Goal: Transaction & Acquisition: Purchase product/service

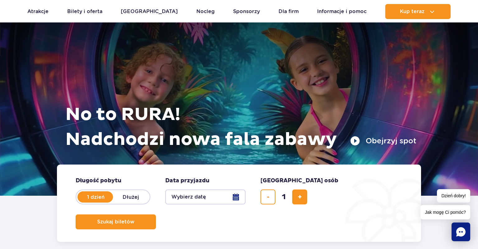
scroll to position [131, 0]
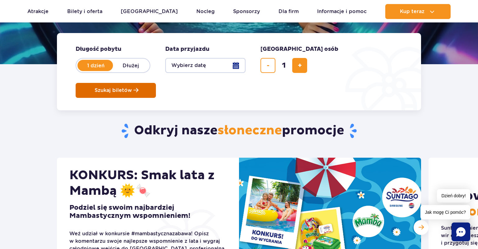
click at [156, 83] on button "Szukaj biletów" at bounding box center [116, 90] width 80 height 15
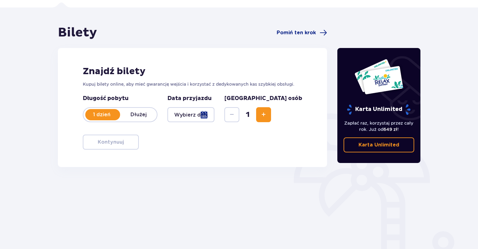
scroll to position [66, 0]
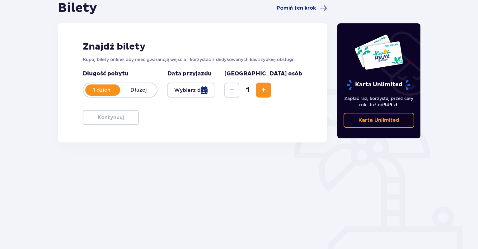
click at [214, 89] on div at bounding box center [190, 89] width 47 height 15
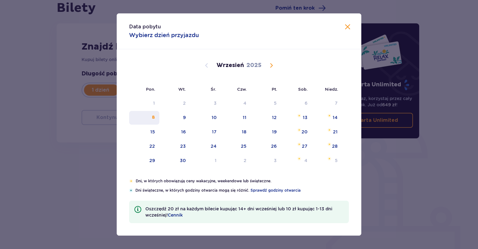
click at [154, 116] on div "8" at bounding box center [153, 117] width 3 height 6
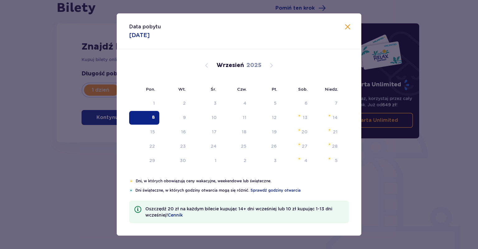
type input "08.09.25"
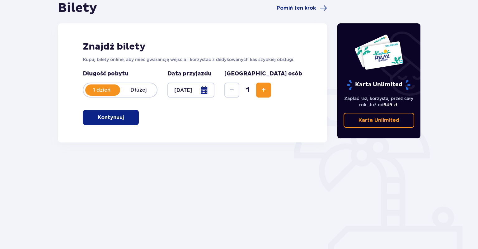
click at [86, 117] on button "Kontynuuj" at bounding box center [111, 117] width 56 height 15
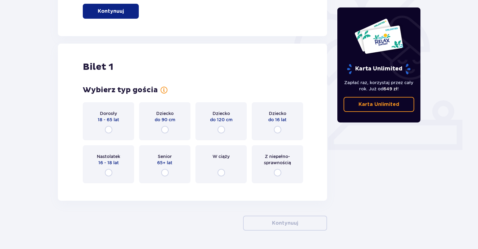
scroll to position [190, 0]
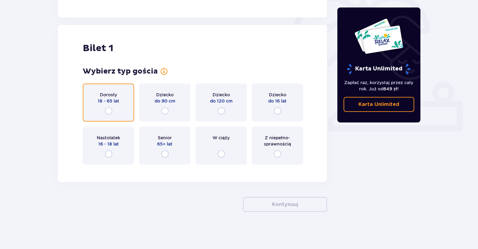
click at [109, 109] on input "radio" at bounding box center [108, 110] width 7 height 7
radio input "true"
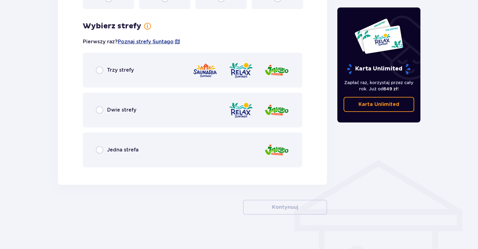
scroll to position [348, 0]
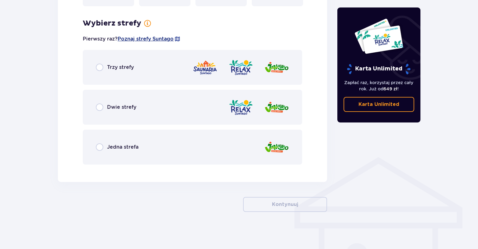
click at [145, 39] on span "Poznaj strefy Suntago" at bounding box center [146, 38] width 56 height 7
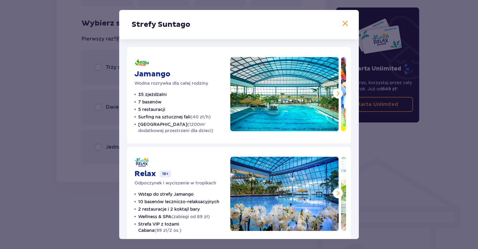
scroll to position [36, 0]
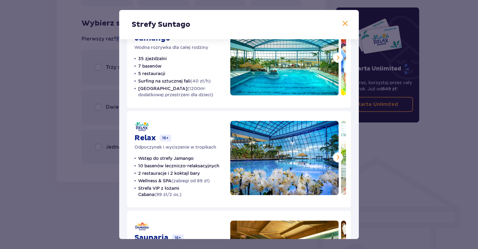
click at [338, 57] on span at bounding box center [337, 57] width 7 height 7
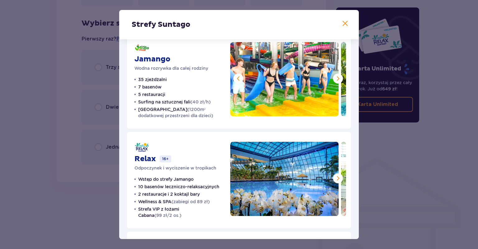
scroll to position [0, 0]
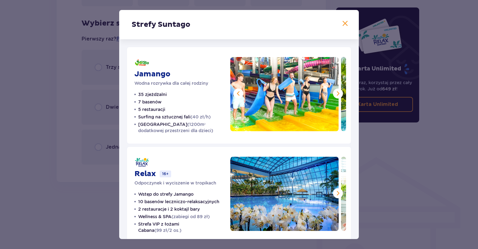
click at [337, 93] on span at bounding box center [337, 93] width 7 height 7
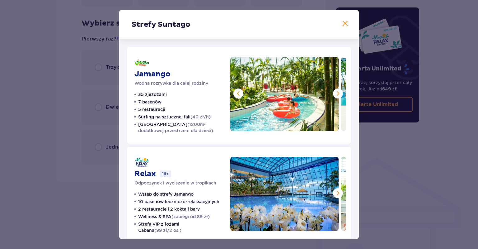
click at [337, 93] on span at bounding box center [337, 93] width 7 height 7
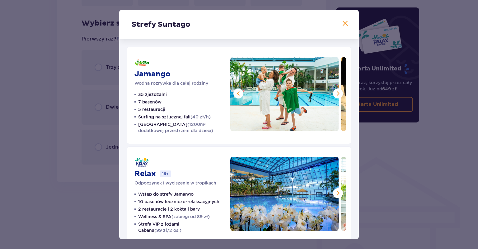
click at [337, 93] on span at bounding box center [337, 93] width 7 height 7
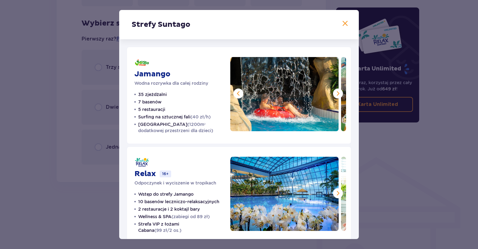
click at [337, 93] on span at bounding box center [337, 93] width 7 height 7
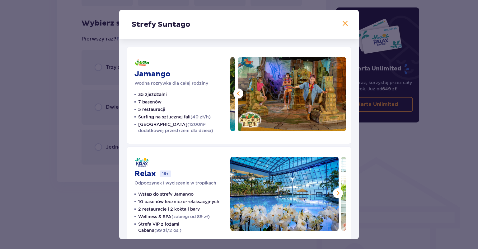
click at [337, 93] on img at bounding box center [292, 94] width 108 height 74
click at [242, 91] on button at bounding box center [238, 93] width 10 height 10
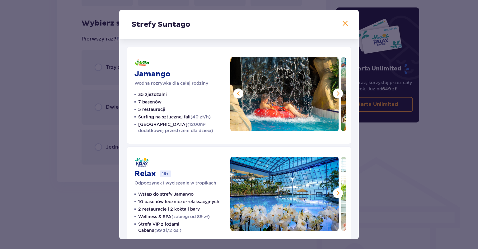
click at [344, 26] on span at bounding box center [344, 23] width 7 height 7
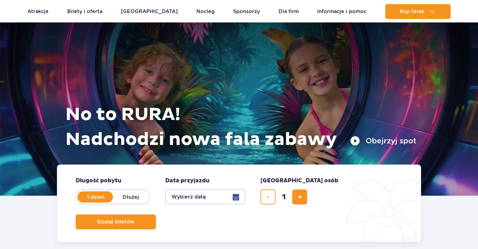
scroll to position [131, 0]
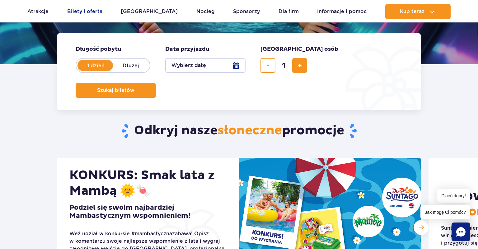
click at [85, 14] on link "Bilety i oferta" at bounding box center [84, 11] width 35 height 15
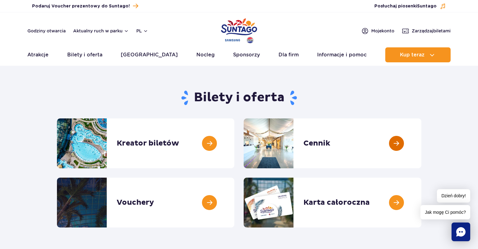
click at [421, 146] on link at bounding box center [421, 143] width 0 height 50
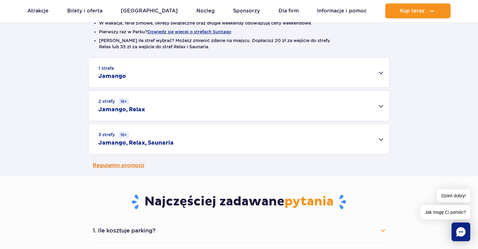
scroll to position [197, 0]
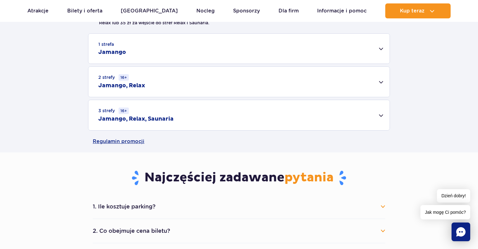
click at [377, 79] on div "2 strefy 16+ Jamango, Relax" at bounding box center [238, 82] width 301 height 30
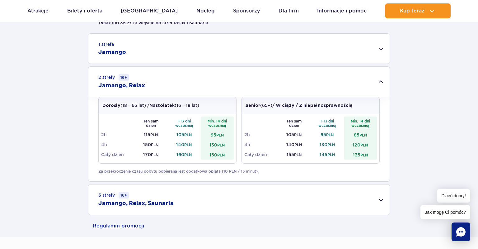
click at [379, 50] on div "1 strefa Jamango" at bounding box center [238, 49] width 301 height 30
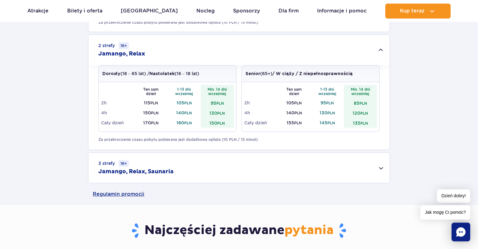
scroll to position [460, 0]
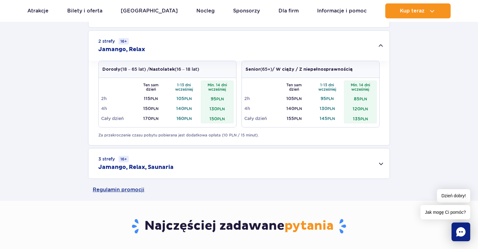
click at [376, 164] on div "3 strefy 16+ Jamango, Relax, Saunaria" at bounding box center [238, 163] width 301 height 30
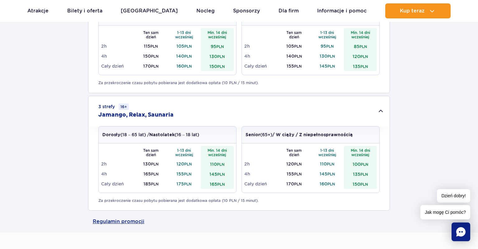
scroll to position [558, 0]
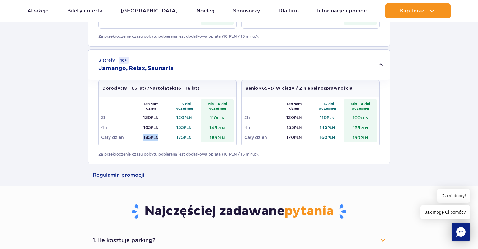
drag, startPoint x: 141, startPoint y: 134, endPoint x: 161, endPoint y: 137, distance: 20.2
click at [161, 137] on td "185 PLN" at bounding box center [150, 137] width 33 height 10
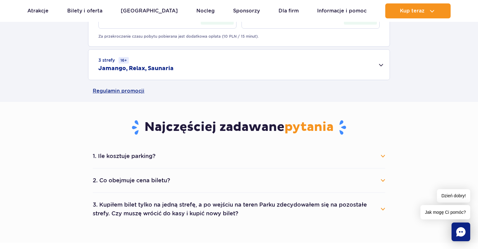
click at [381, 72] on div "3 strefy 16+ Jamango, Relax, Saunaria" at bounding box center [238, 64] width 301 height 30
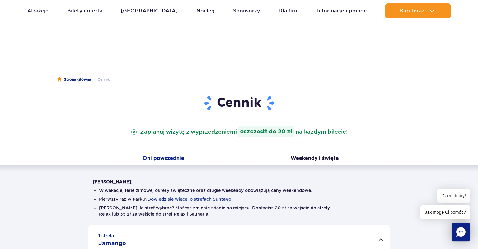
scroll to position [0, 0]
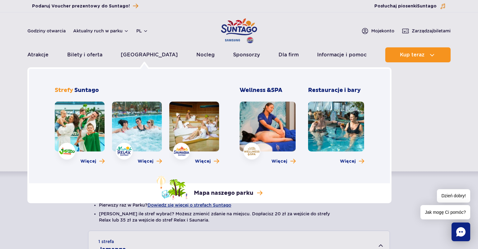
click at [81, 133] on link at bounding box center [80, 126] width 50 height 50
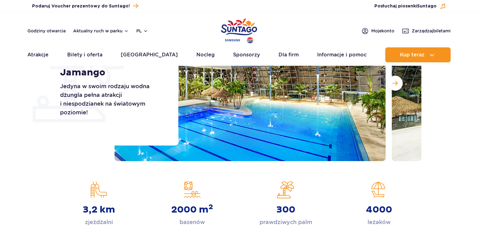
scroll to position [98, 0]
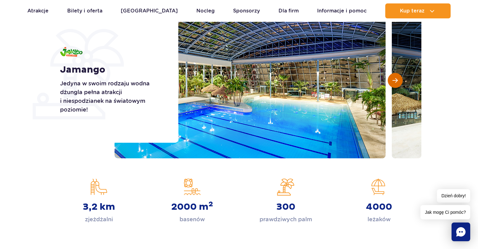
click at [398, 81] on button "Następny slajd" at bounding box center [395, 80] width 15 height 15
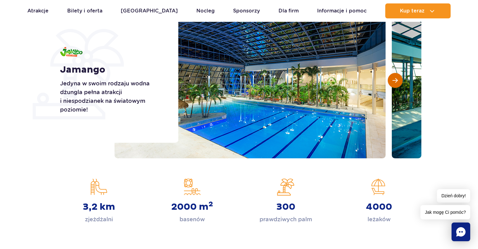
click at [398, 81] on button "Następny slajd" at bounding box center [395, 80] width 15 height 15
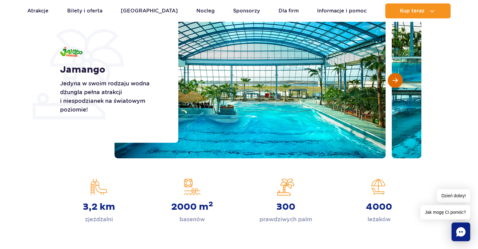
click at [398, 81] on button "Następny slajd" at bounding box center [395, 80] width 15 height 15
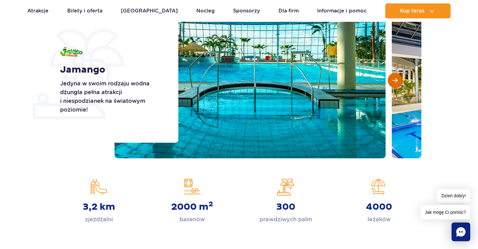
click at [398, 81] on button "Następny slajd" at bounding box center [395, 80] width 15 height 15
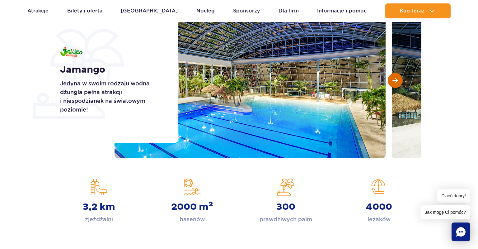
click at [398, 81] on button "Następny slajd" at bounding box center [395, 80] width 15 height 15
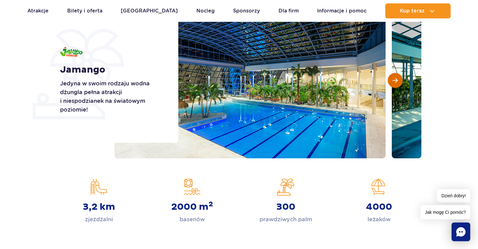
click at [398, 81] on button "Następny slajd" at bounding box center [395, 80] width 15 height 15
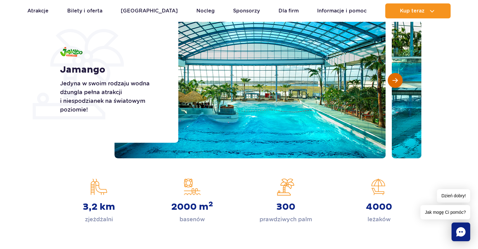
click at [398, 81] on button "Następny slajd" at bounding box center [395, 80] width 15 height 15
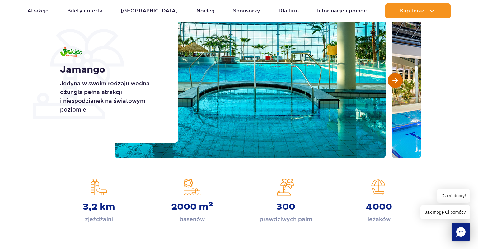
click at [398, 81] on button "Następny slajd" at bounding box center [395, 80] width 15 height 15
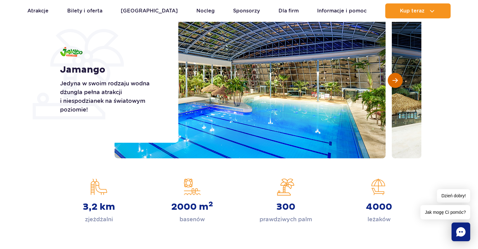
click at [398, 81] on button "Następny slajd" at bounding box center [395, 80] width 15 height 15
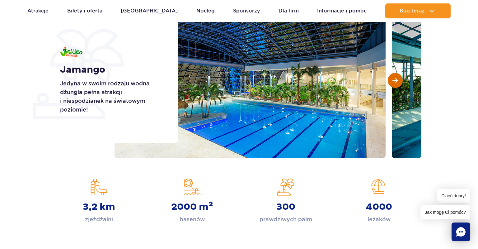
click at [398, 81] on button "Następny slajd" at bounding box center [395, 80] width 15 height 15
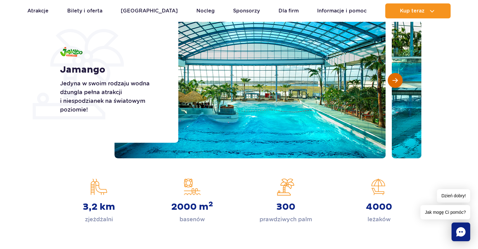
click at [398, 81] on button "Następny slajd" at bounding box center [395, 80] width 15 height 15
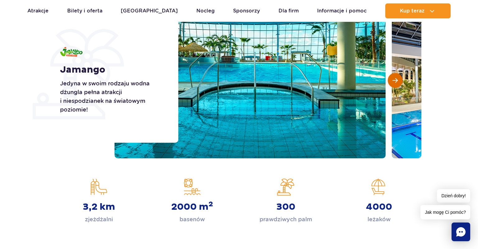
click at [398, 81] on button "Następny slajd" at bounding box center [395, 80] width 15 height 15
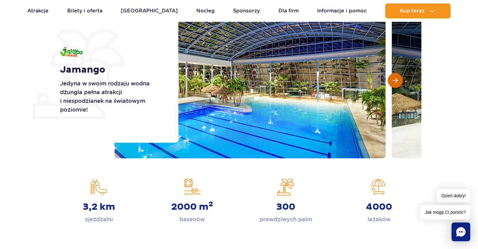
click at [398, 81] on button "Następny slajd" at bounding box center [395, 80] width 15 height 15
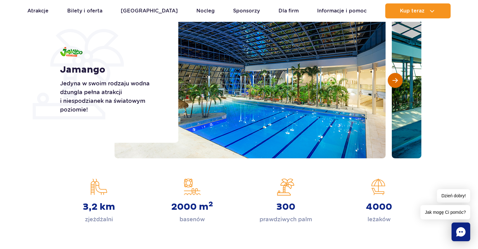
click at [398, 81] on button "Następny slajd" at bounding box center [395, 80] width 15 height 15
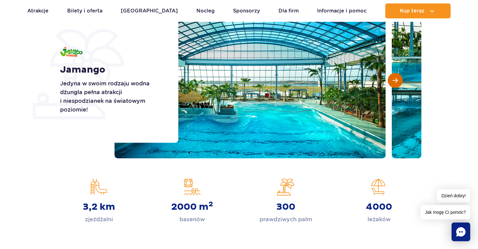
click at [398, 81] on button "Następny slajd" at bounding box center [395, 80] width 15 height 15
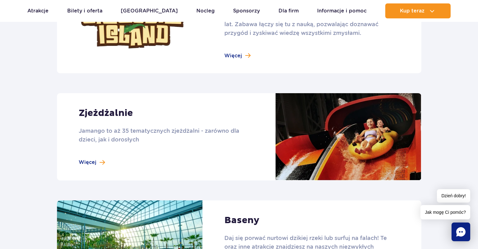
scroll to position [328, 0]
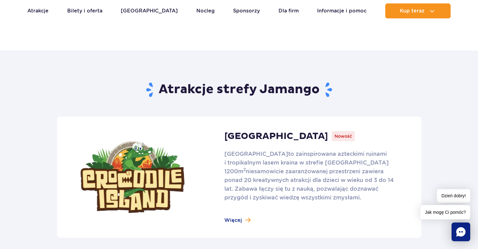
click at [238, 216] on link at bounding box center [239, 176] width 364 height 121
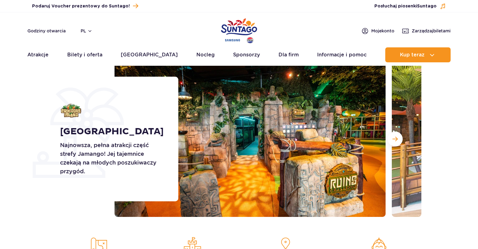
scroll to position [66, 0]
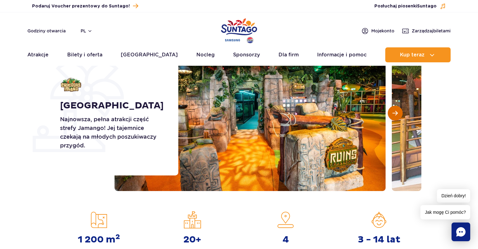
click at [399, 113] on button "Następny slajd" at bounding box center [395, 112] width 15 height 15
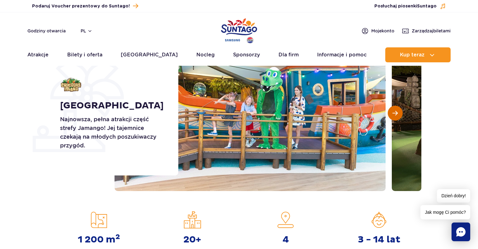
click at [399, 113] on button "Następny slajd" at bounding box center [395, 112] width 15 height 15
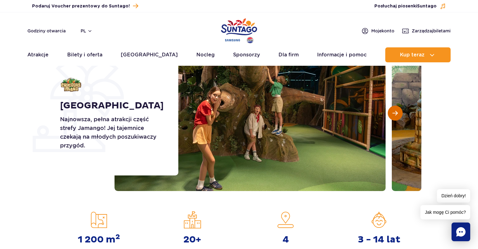
click at [399, 113] on button "Następny slajd" at bounding box center [395, 112] width 15 height 15
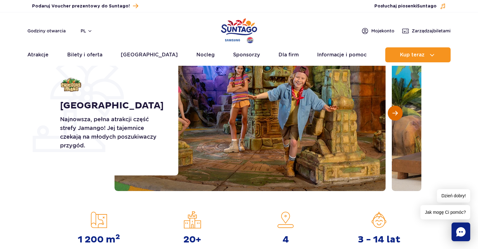
click at [399, 113] on button "Następny slajd" at bounding box center [395, 112] width 15 height 15
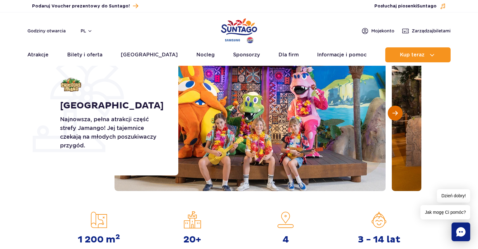
click at [399, 113] on button "Następny slajd" at bounding box center [395, 112] width 15 height 15
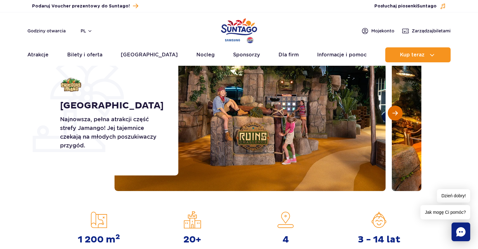
click at [399, 113] on button "Następny slajd" at bounding box center [395, 112] width 15 height 15
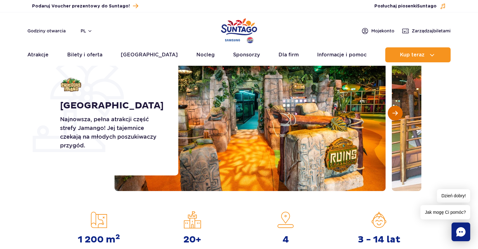
click at [399, 113] on button "Następny slajd" at bounding box center [395, 112] width 15 height 15
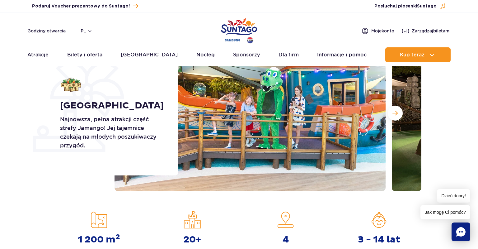
drag, startPoint x: 399, startPoint y: 113, endPoint x: 399, endPoint y: 119, distance: 5.9
click at [399, 119] on div at bounding box center [267, 113] width 307 height 156
click at [396, 114] on span "Następny slajd" at bounding box center [394, 113] width 5 height 6
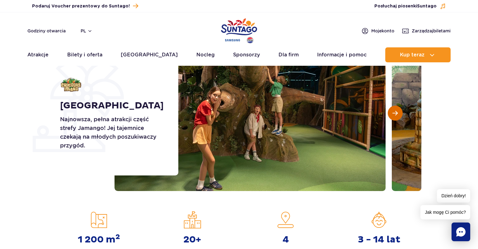
click at [396, 114] on span "Następny slajd" at bounding box center [394, 113] width 5 height 6
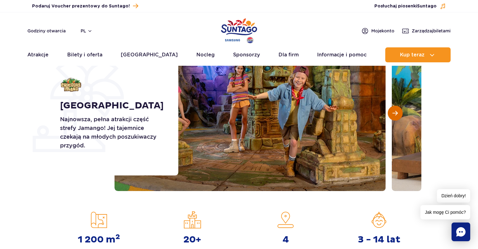
click at [396, 114] on span "Następny slajd" at bounding box center [394, 113] width 5 height 6
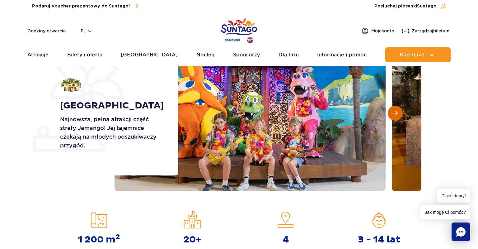
click at [396, 114] on span "Następny slajd" at bounding box center [394, 113] width 5 height 6
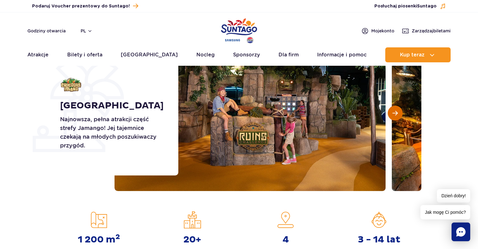
click at [396, 114] on span "Następny slajd" at bounding box center [394, 113] width 5 height 6
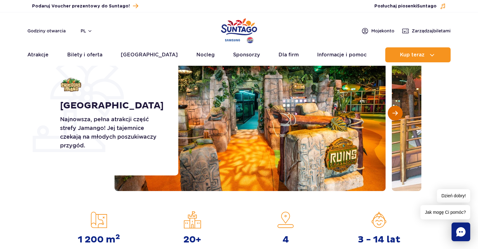
click at [396, 114] on span "Następny slajd" at bounding box center [394, 113] width 5 height 6
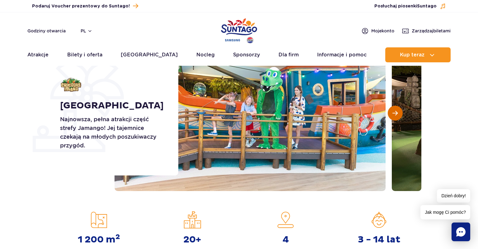
click at [396, 114] on span "Następny slajd" at bounding box center [394, 113] width 5 height 6
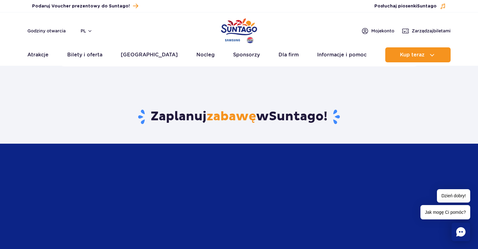
scroll to position [1281, 0]
